Goal: Task Accomplishment & Management: Manage account settings

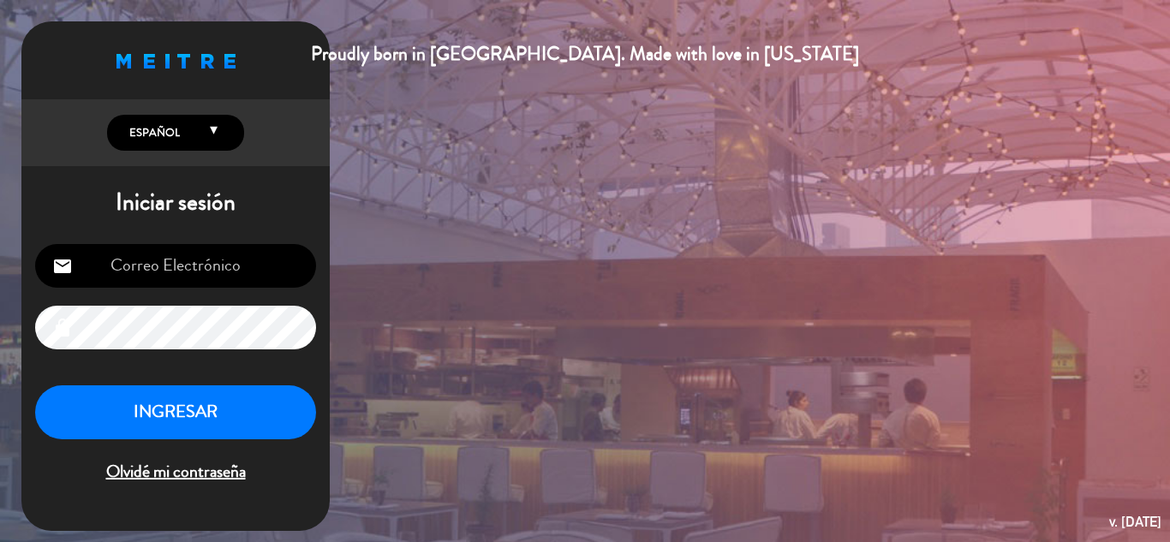
type input "[EMAIL_ADDRESS][DOMAIN_NAME]"
click at [232, 403] on button "INGRESAR" at bounding box center [175, 412] width 281 height 54
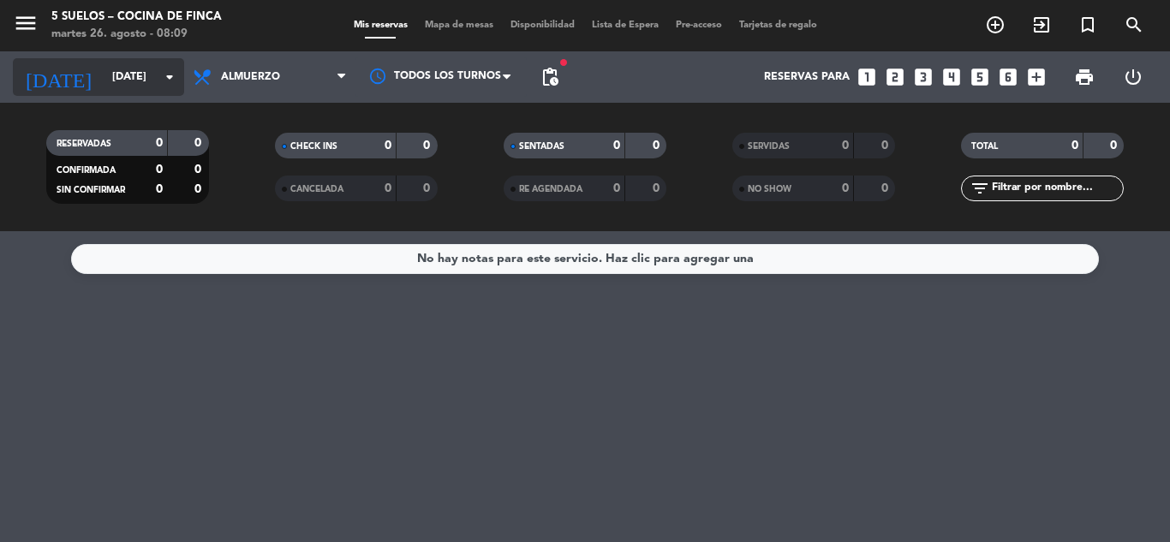
click at [106, 95] on div "[DATE] [DATE] arrow_drop_down" at bounding box center [98, 77] width 171 height 38
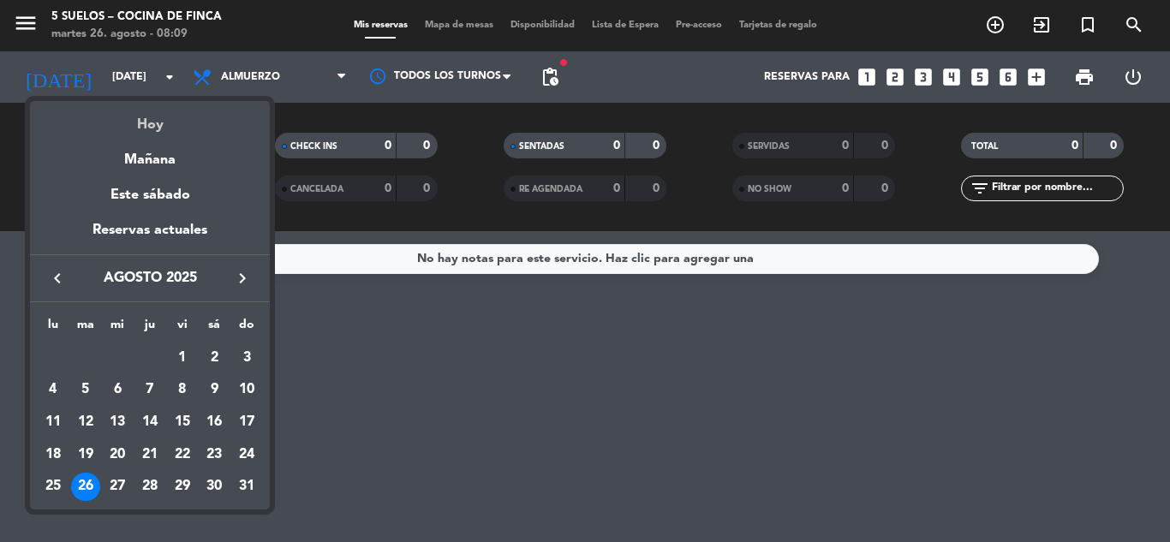
click at [148, 118] on div "Hoy" at bounding box center [150, 118] width 240 height 35
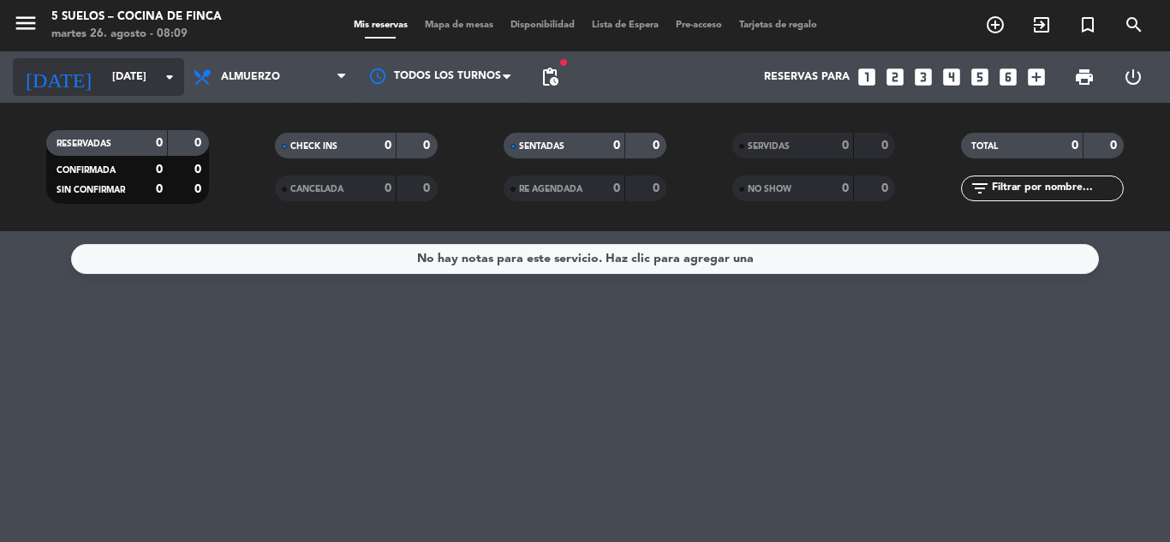
click at [104, 85] on input "[DATE]" at bounding box center [176, 77] width 145 height 29
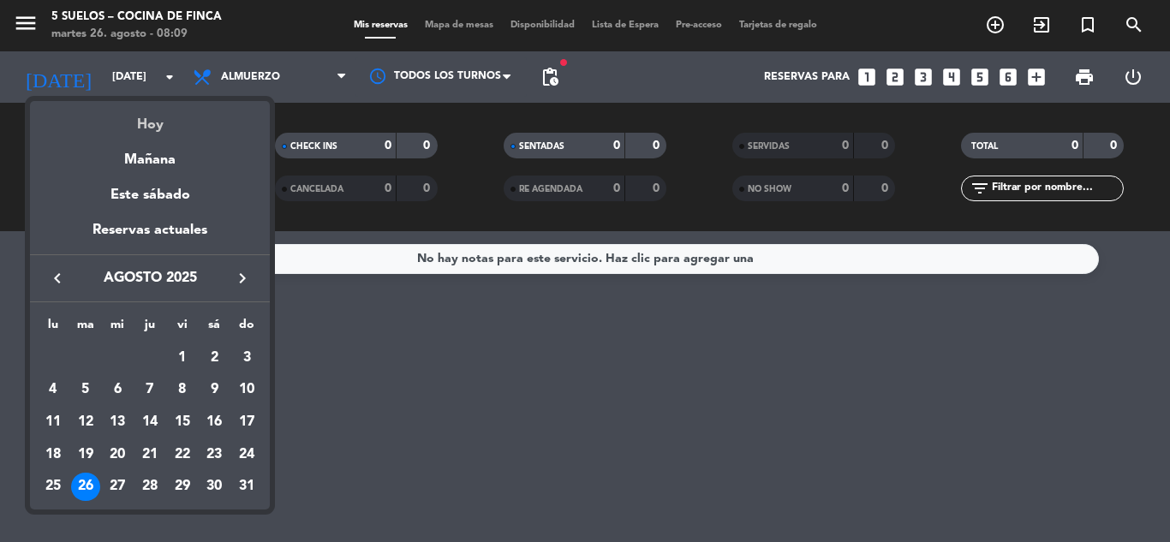
click at [135, 126] on div "Hoy" at bounding box center [150, 118] width 240 height 35
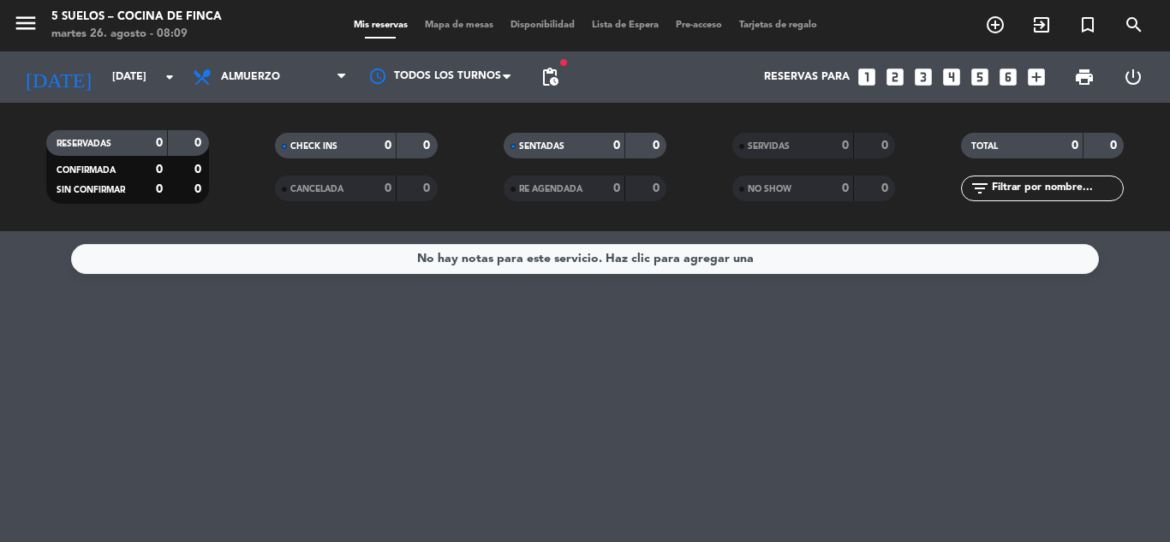
click at [40, 16] on span "menu" at bounding box center [32, 26] width 39 height 40
click at [14, 22] on icon "menu" at bounding box center [26, 23] width 26 height 26
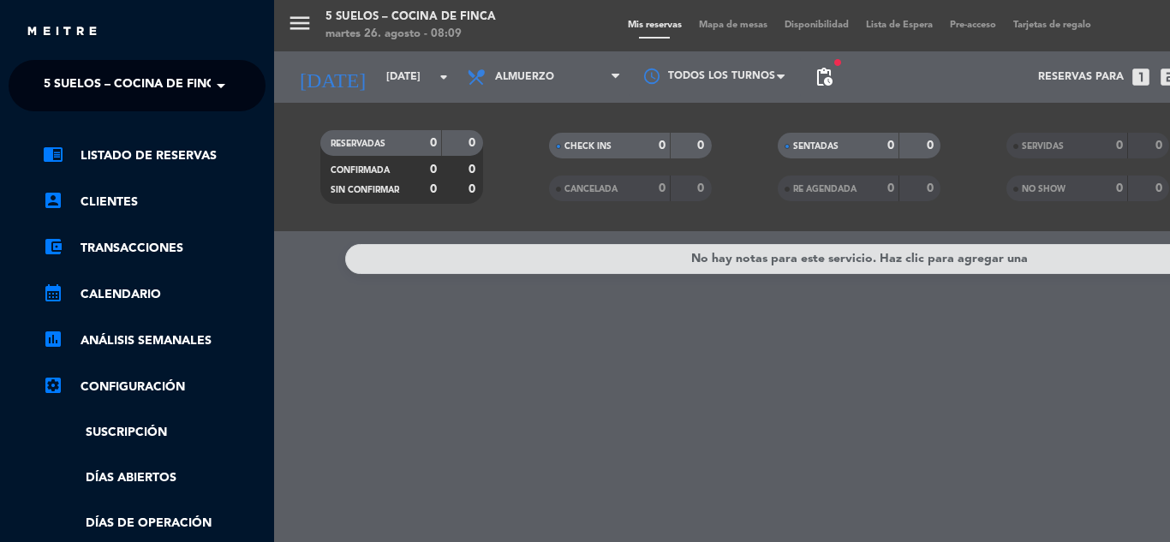
click at [119, 81] on span "5 SUELOS – COCINA DE FINCA" at bounding box center [134, 86] width 180 height 36
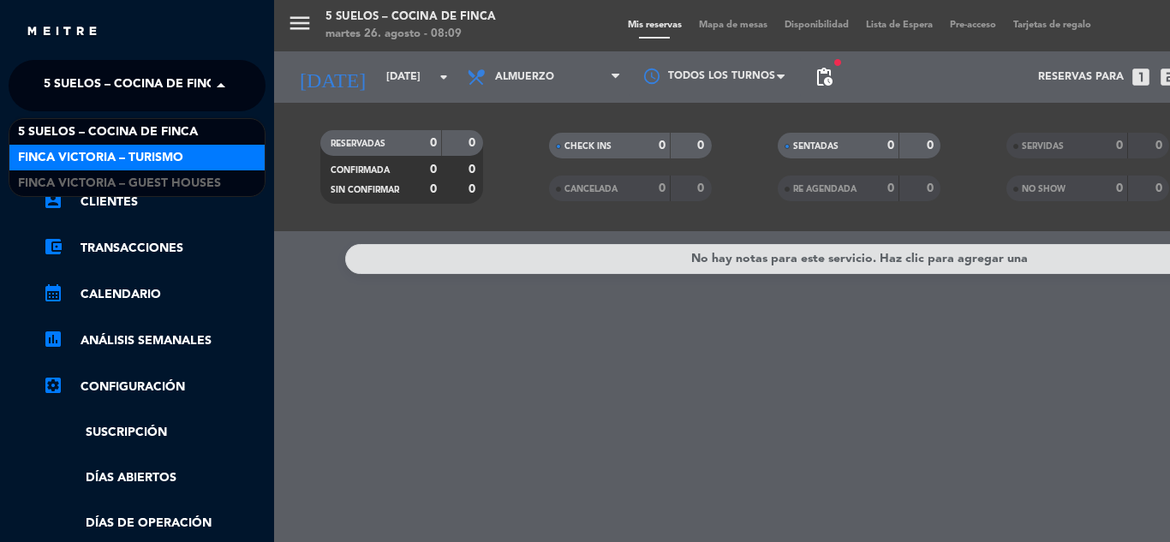
click at [142, 161] on span "FINCA VICTORIA – TURISMO" at bounding box center [100, 158] width 165 height 20
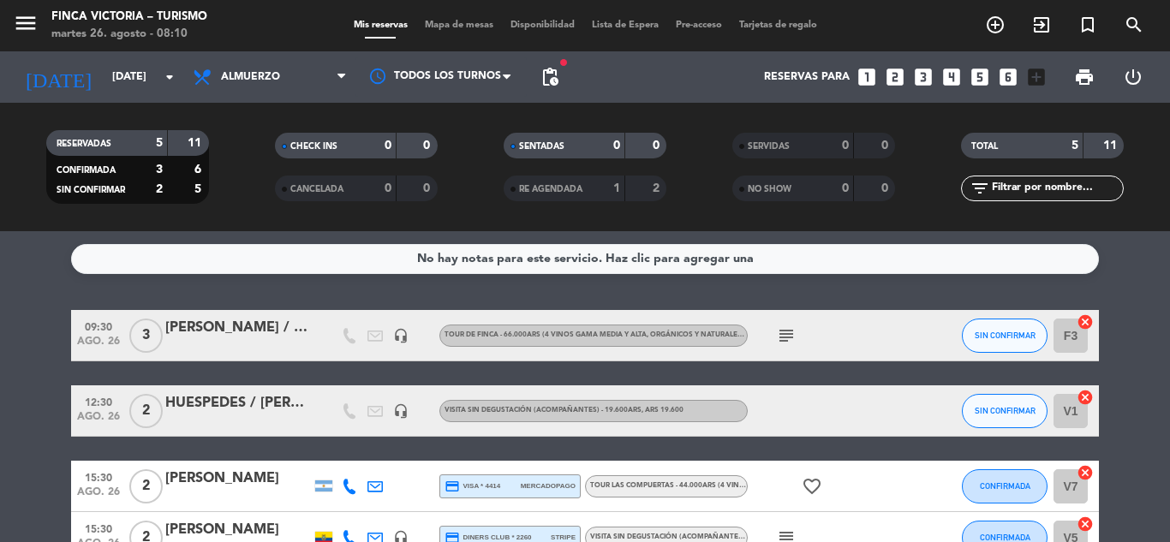
click at [396, 412] on icon "headset_mic" at bounding box center [400, 410] width 15 height 15
click at [105, 416] on span "ago. 26" at bounding box center [98, 421] width 43 height 20
click at [15, 386] on bookings-row "09:30 [DATE] 3 [PERSON_NAME] / [PERSON_NAME] x3 headset_mic TOUR DE FINCA - 66.…" at bounding box center [585, 462] width 1170 height 305
drag, startPoint x: 49, startPoint y: 392, endPoint x: 1132, endPoint y: 475, distance: 1085.8
click at [1132, 475] on bookings-row "09:30 [DATE] 3 [PERSON_NAME] / [PERSON_NAME] x3 headset_mic TOUR DE FINCA - 66.…" at bounding box center [585, 462] width 1170 height 305
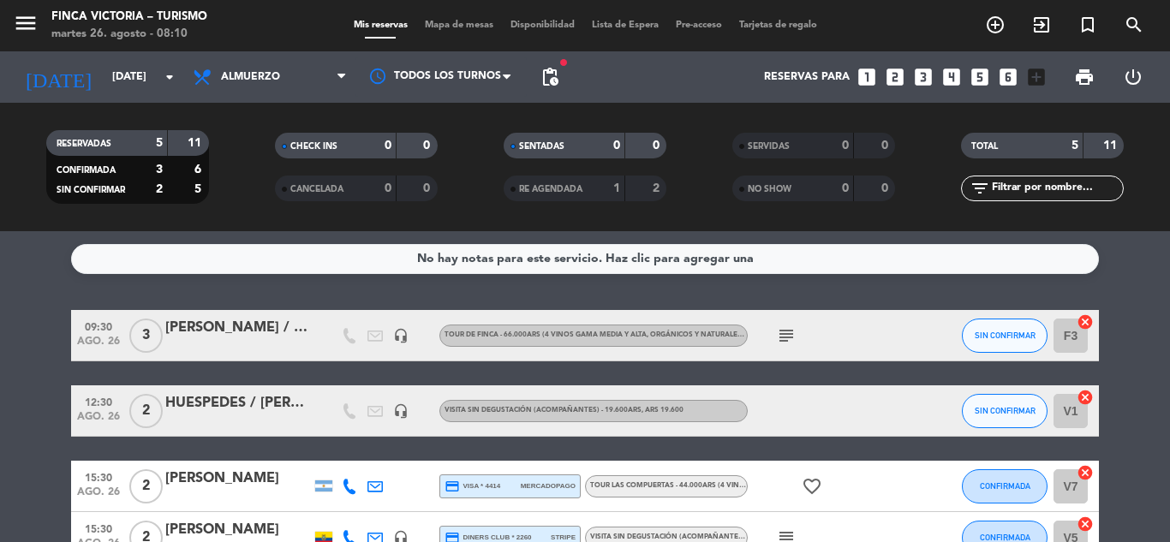
click at [785, 333] on icon "subject" at bounding box center [786, 335] width 21 height 21
click at [0, 277] on div "No hay notas para este servicio. Haz clic para agregar una 09:30 [DATE] 3 [PERS…" at bounding box center [585, 386] width 1170 height 311
click at [104, 89] on input "[DATE]" at bounding box center [176, 77] width 145 height 29
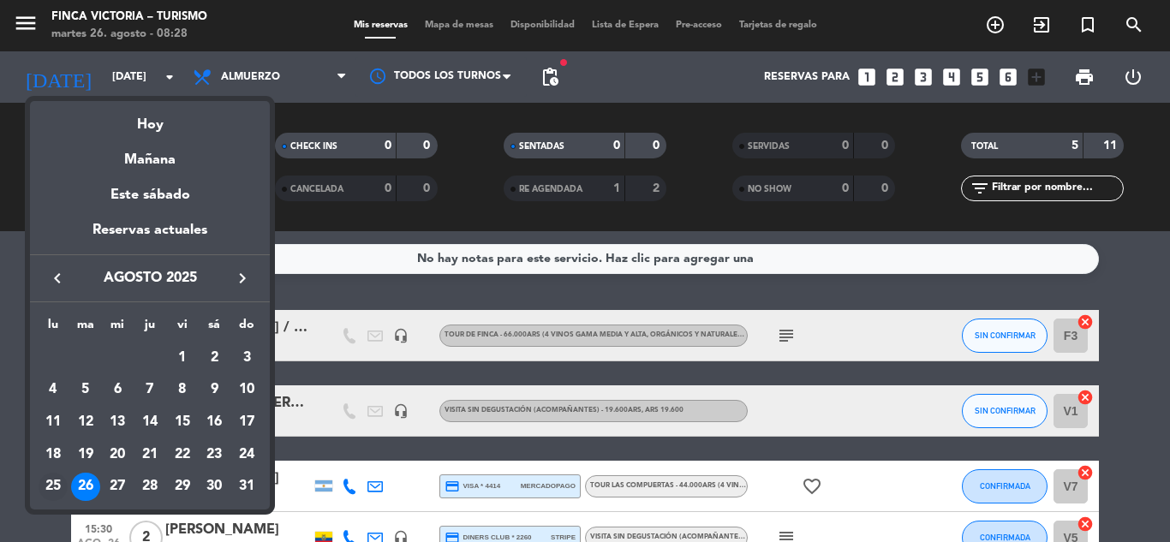
click at [49, 481] on div "25" at bounding box center [53, 487] width 29 height 29
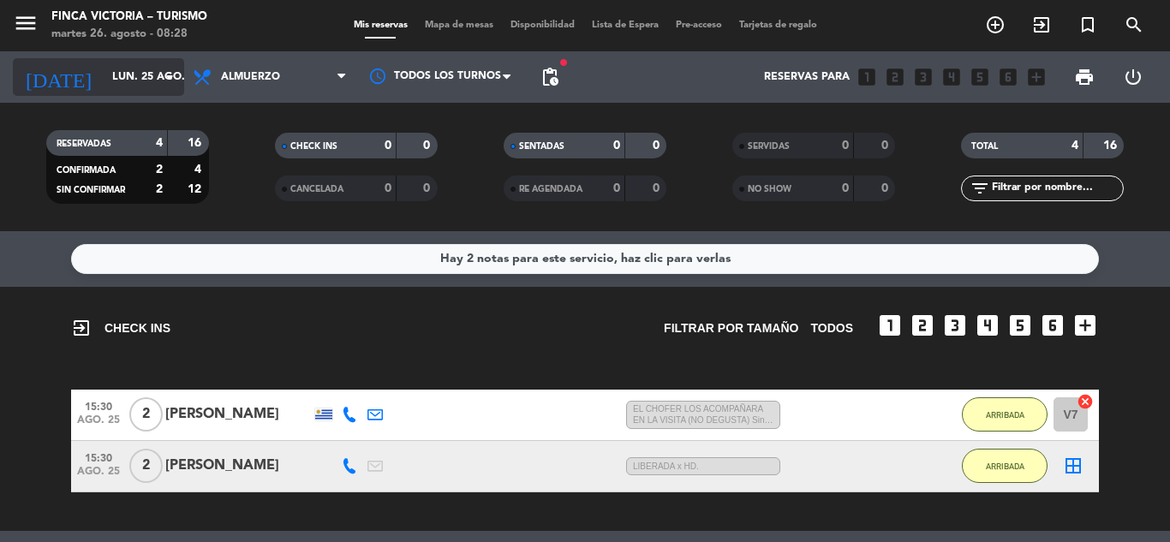
click at [104, 85] on input "lun. 25 ago." at bounding box center [176, 77] width 145 height 29
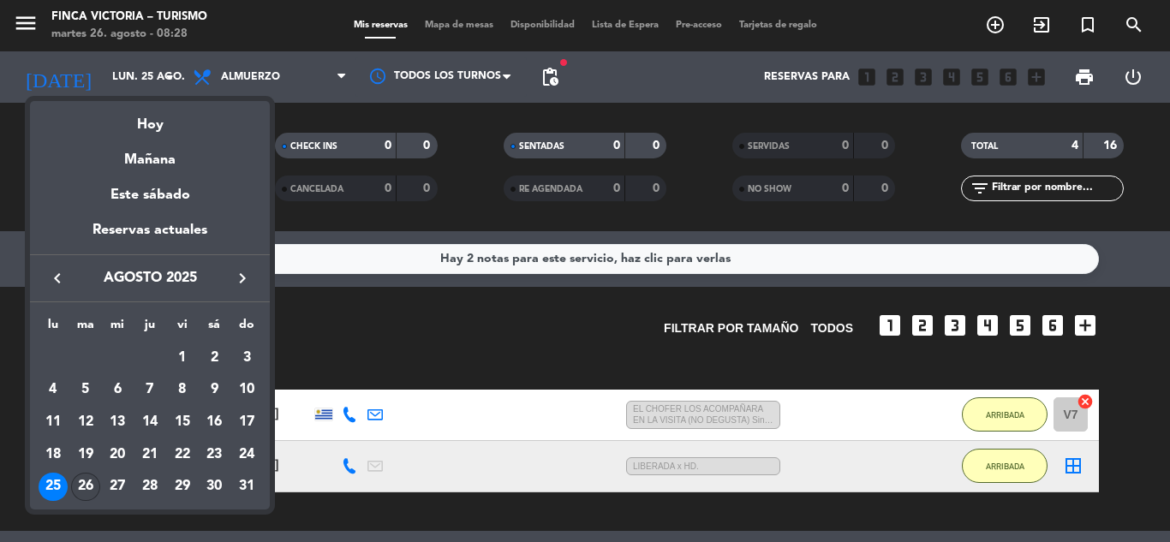
click at [79, 490] on div "26" at bounding box center [85, 487] width 29 height 29
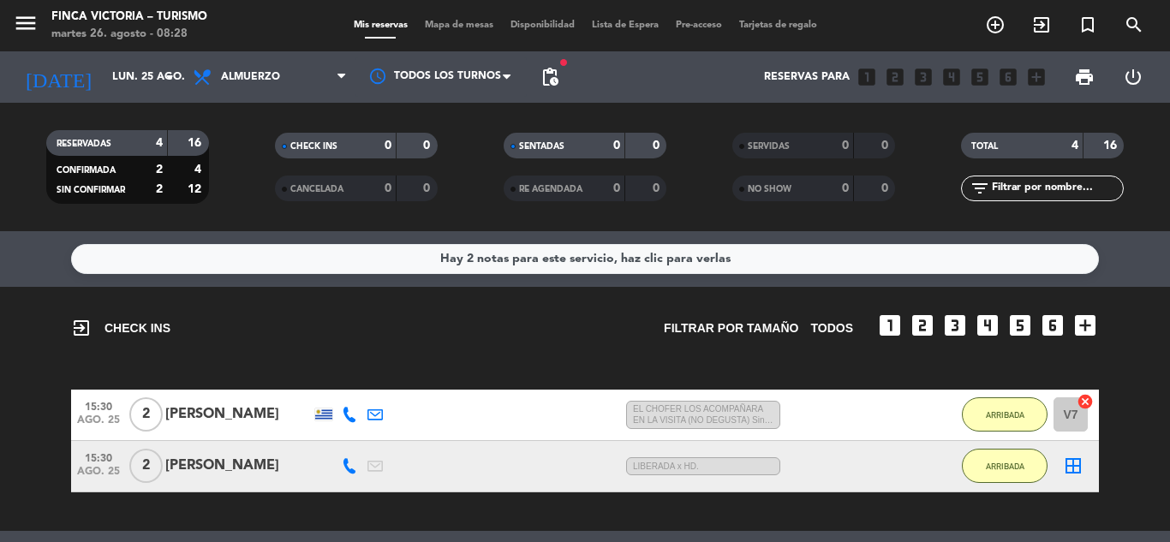
type input "[DATE]"
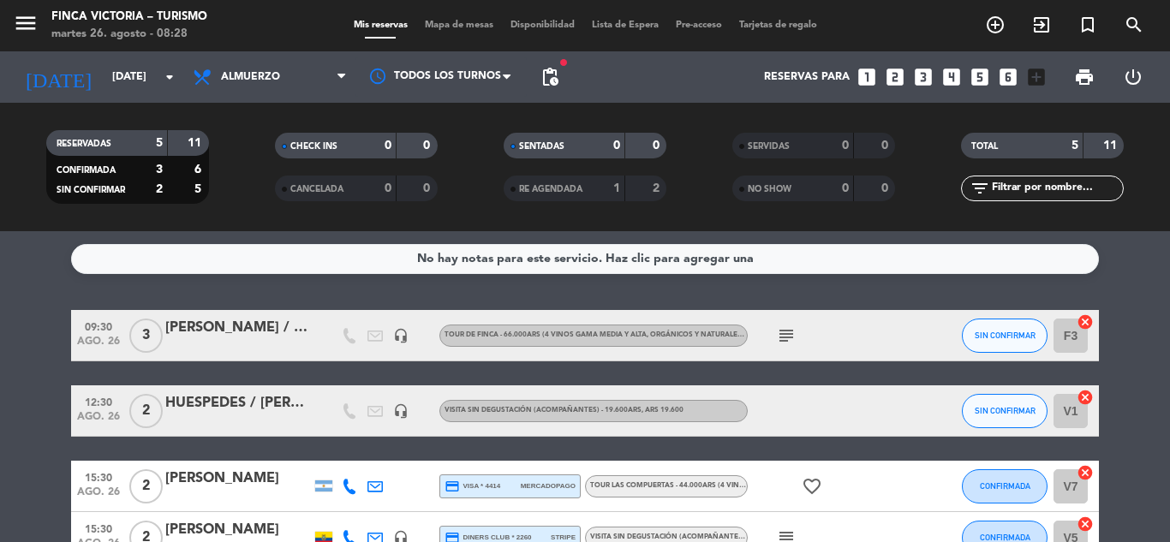
click at [796, 338] on icon "subject" at bounding box center [786, 335] width 21 height 21
click at [0, 319] on bookings-row "09:30 [DATE] 3 [PERSON_NAME] / [PERSON_NAME] x3 headset_mic TOUR DE FINCA - 66.…" at bounding box center [585, 462] width 1170 height 305
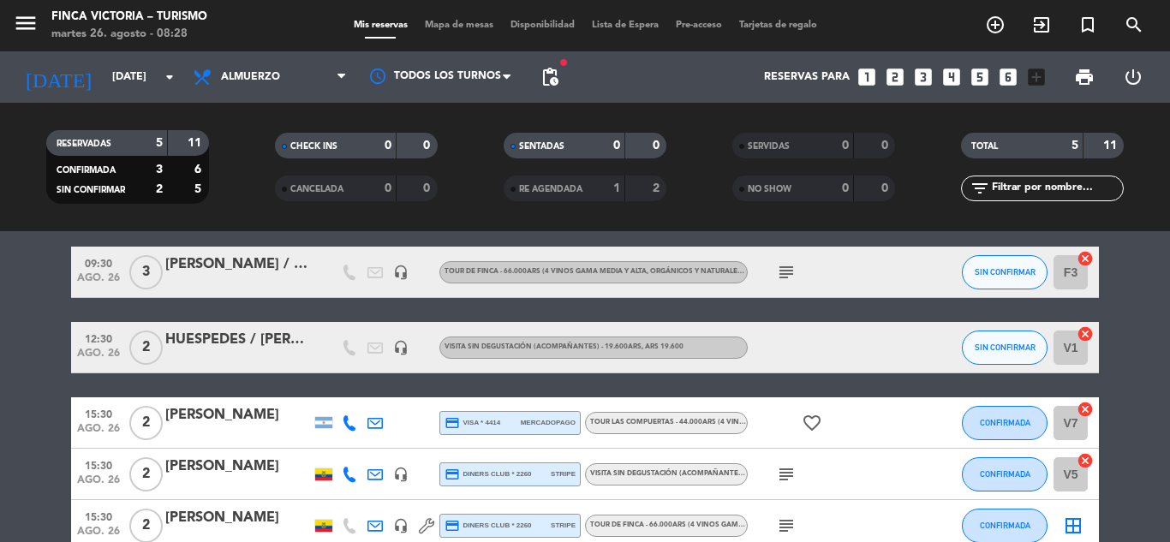
scroll to position [64, 0]
